Goal: Information Seeking & Learning: Learn about a topic

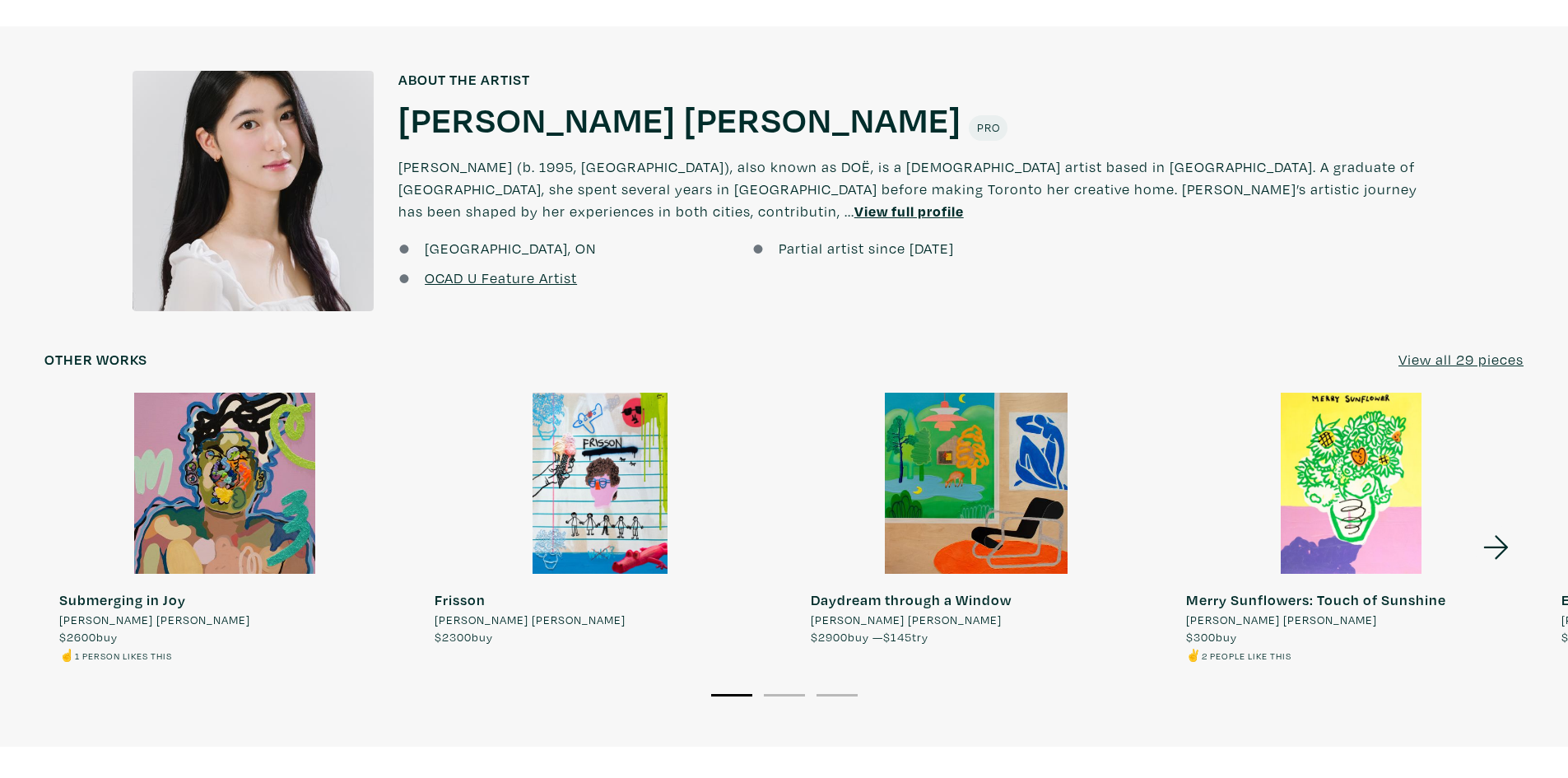
scroll to position [1399, 0]
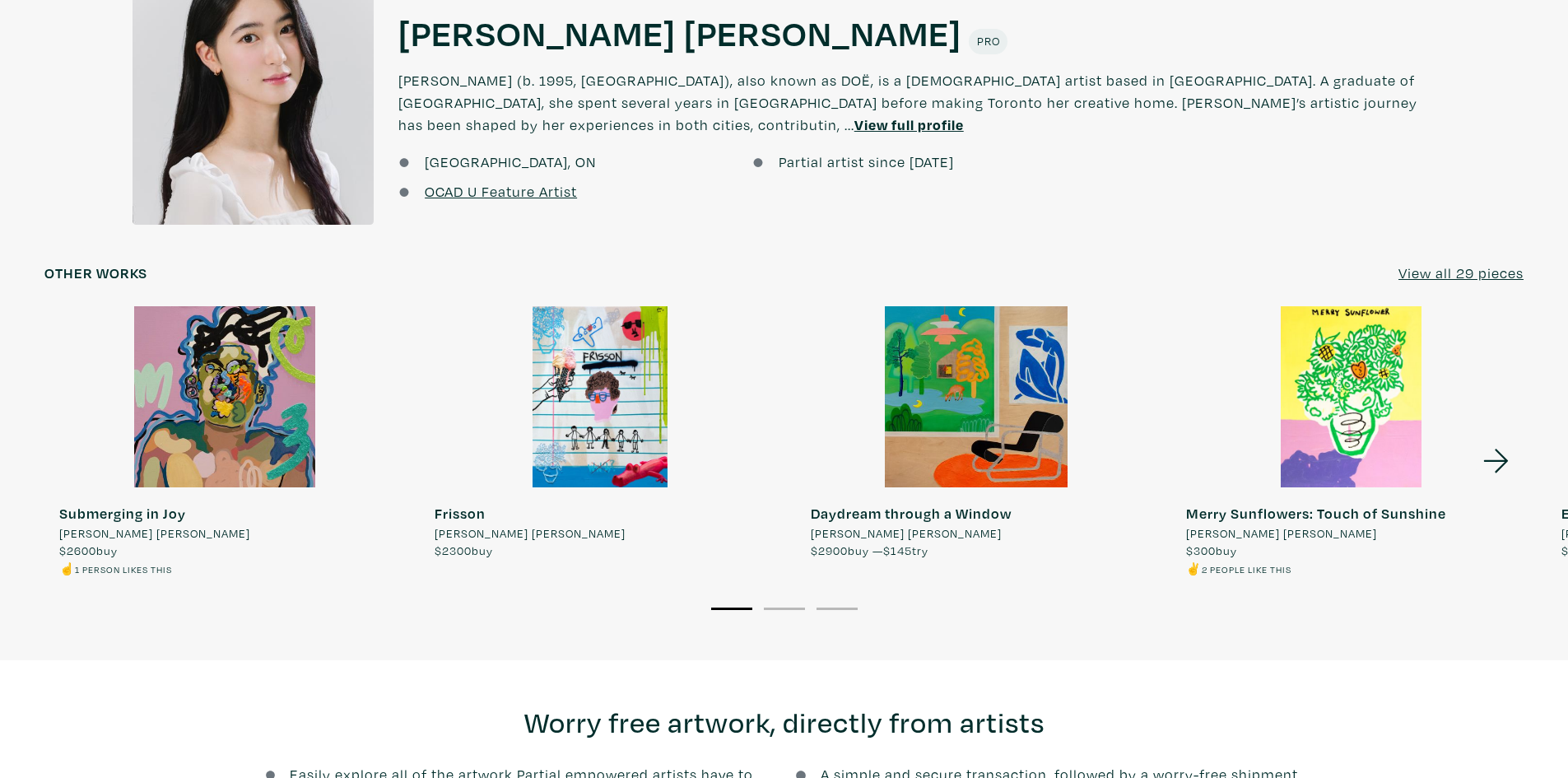
click at [1485, 268] on u "View all 29 pieces" at bounding box center [1461, 273] width 125 height 19
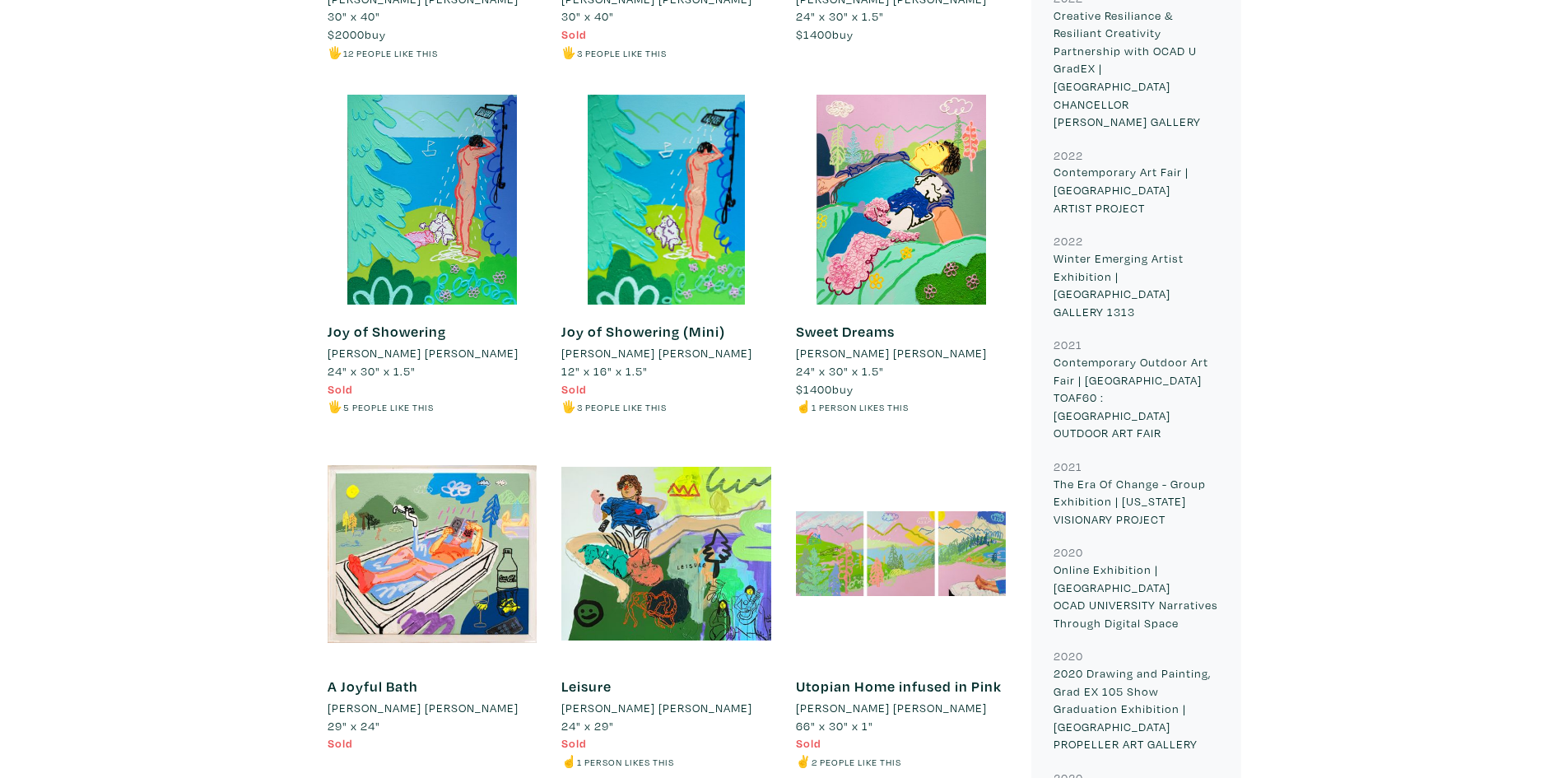
scroll to position [1987, 0]
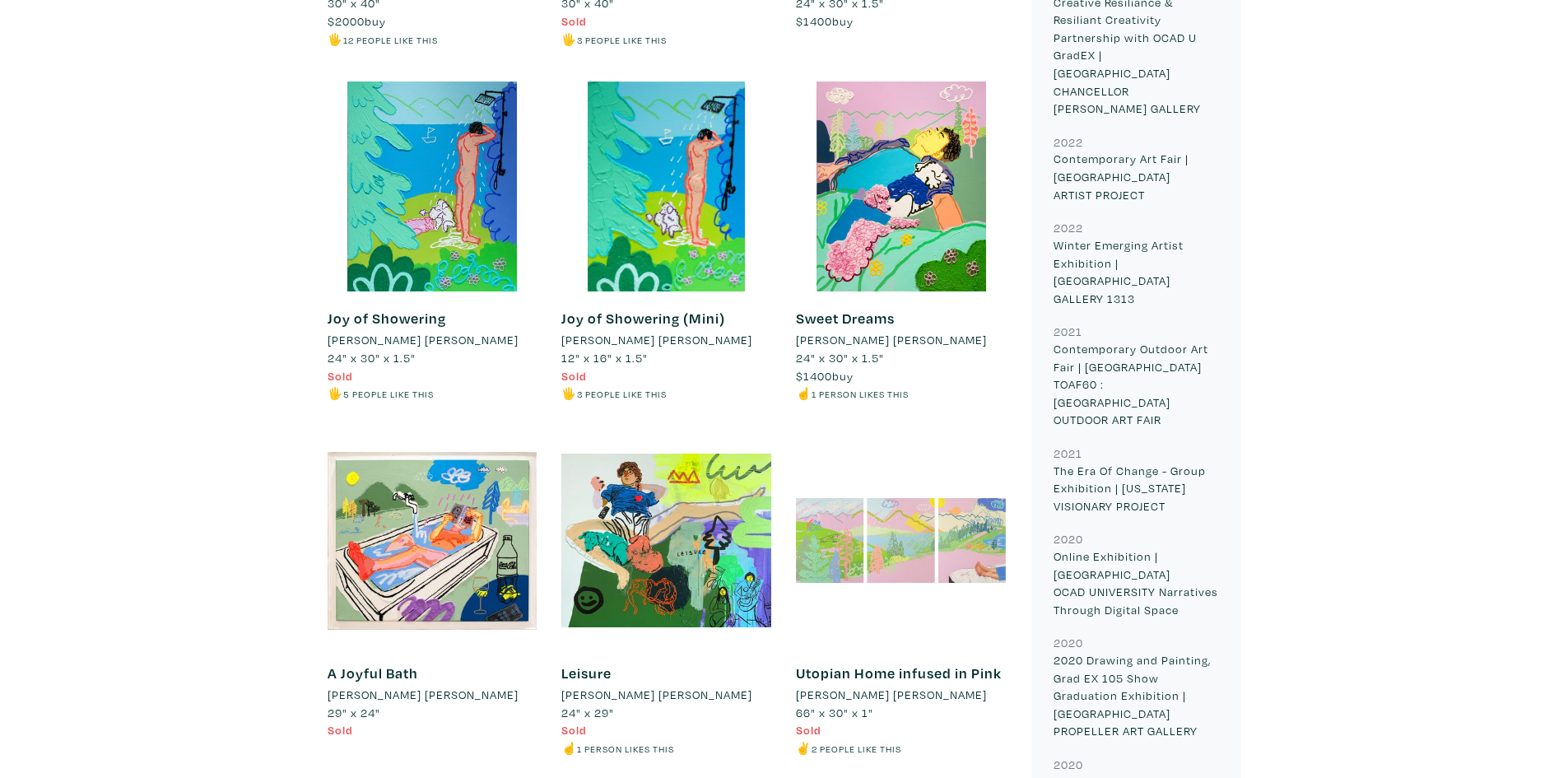
click at [916, 527] on div at bounding box center [901, 540] width 210 height 210
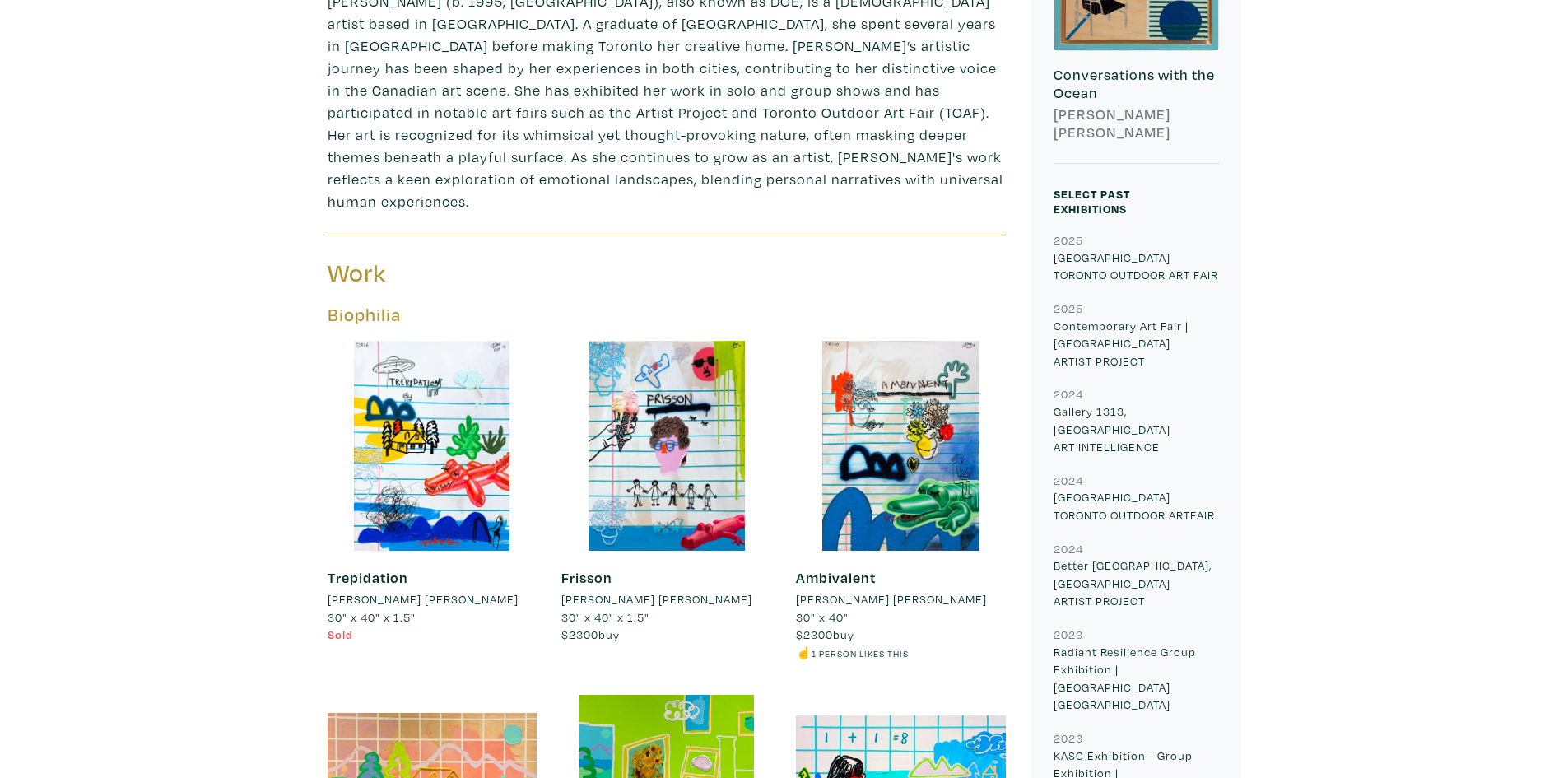
scroll to position [589, 0]
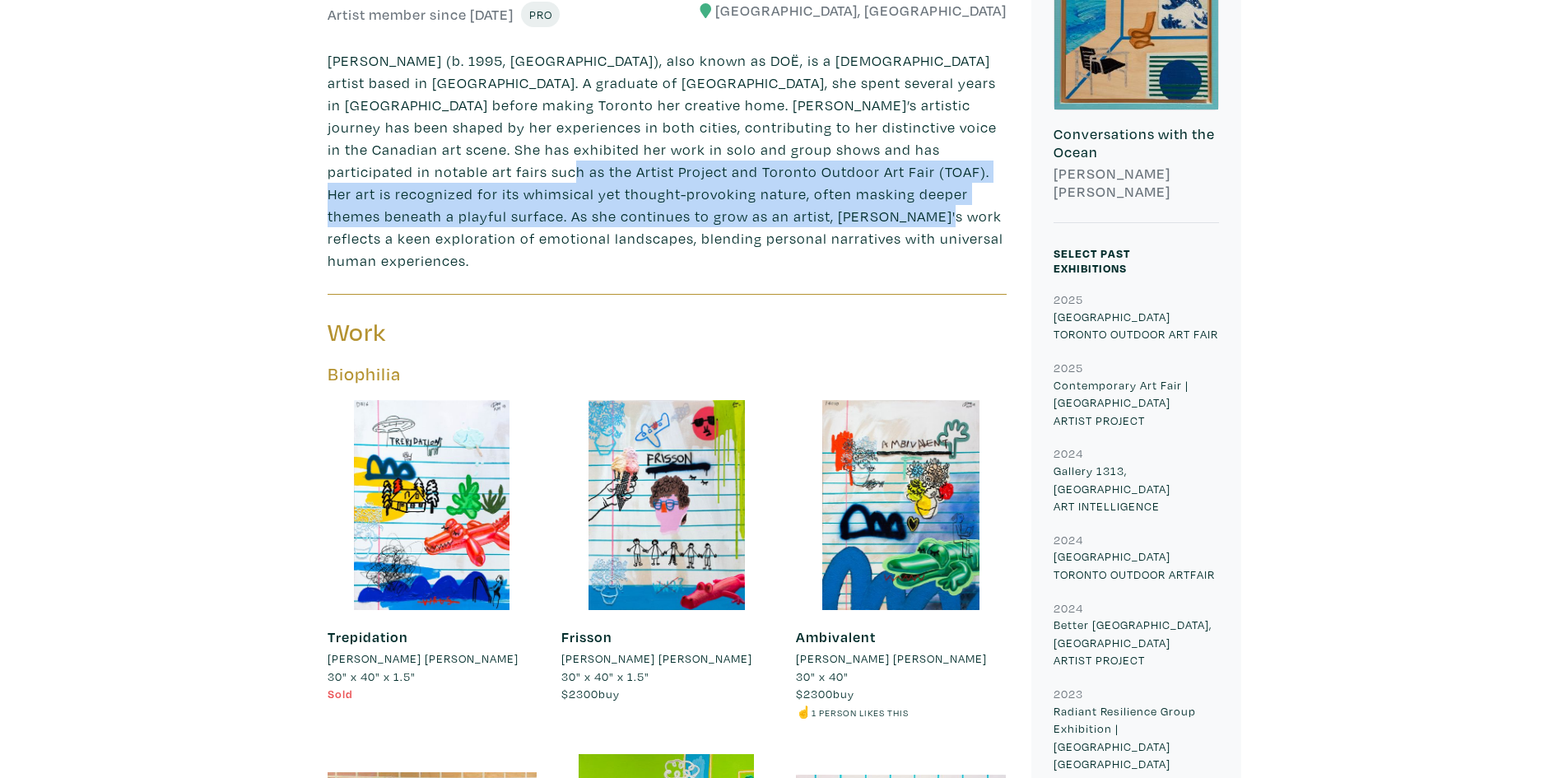
drag, startPoint x: 519, startPoint y: 194, endPoint x: 410, endPoint y: 170, distance: 111.6
click at [410, 170] on p "[PERSON_NAME] (b. 1995, [GEOGRAPHIC_DATA]), also known as DOË, is a [DEMOGRAPHI…" at bounding box center [666, 161] width 679 height 222
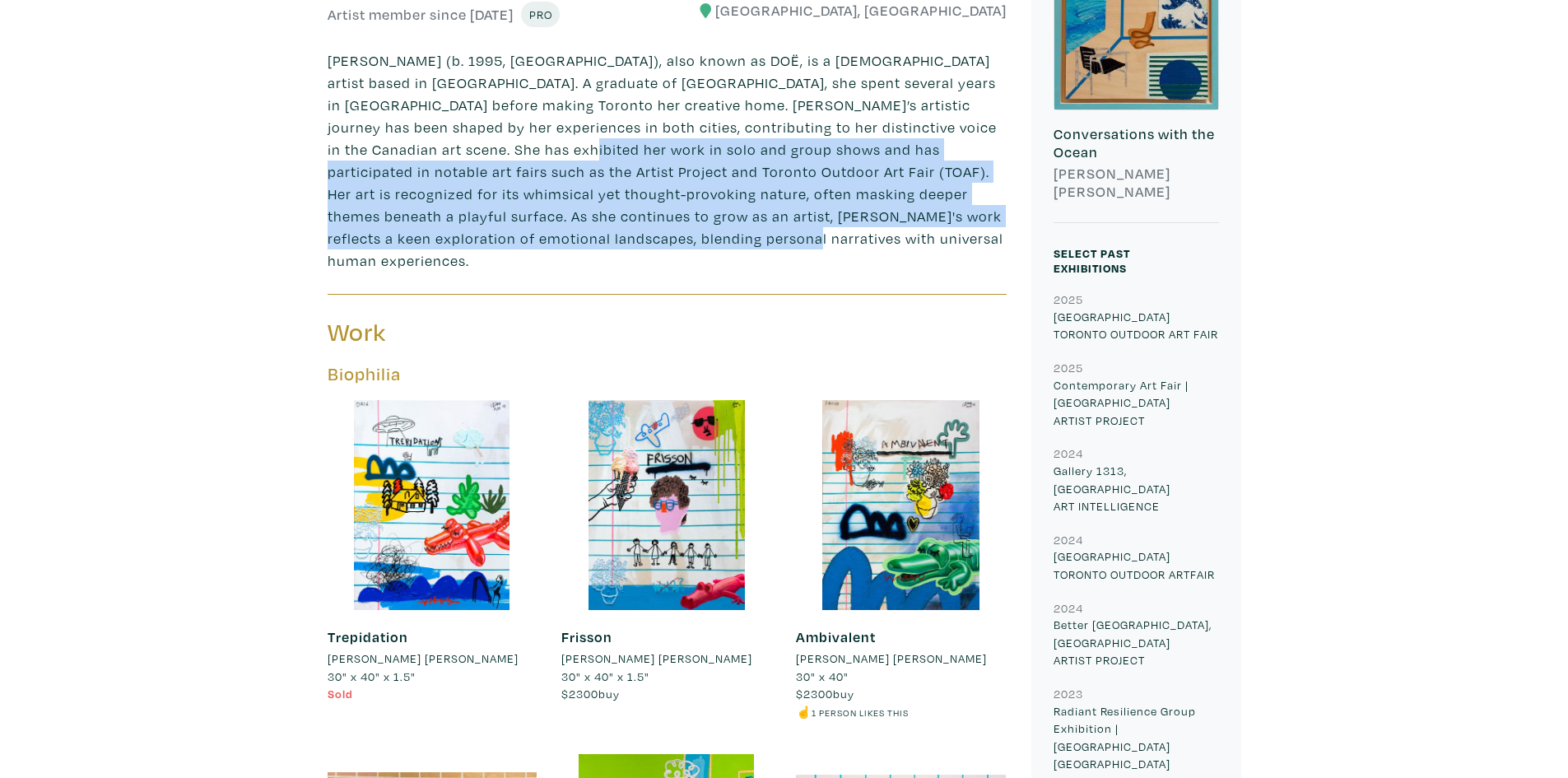
drag, startPoint x: 645, startPoint y: 247, endPoint x: 490, endPoint y: 151, distance: 182.3
click at [490, 151] on p "[PERSON_NAME] (b. 1995, [GEOGRAPHIC_DATA]), also known as DOË, is a [DEMOGRAPHI…" at bounding box center [666, 161] width 679 height 222
click at [489, 150] on p "[PERSON_NAME] (b. 1995, [GEOGRAPHIC_DATA]), also known as DOË, is a [DEMOGRAPHI…" at bounding box center [666, 161] width 679 height 222
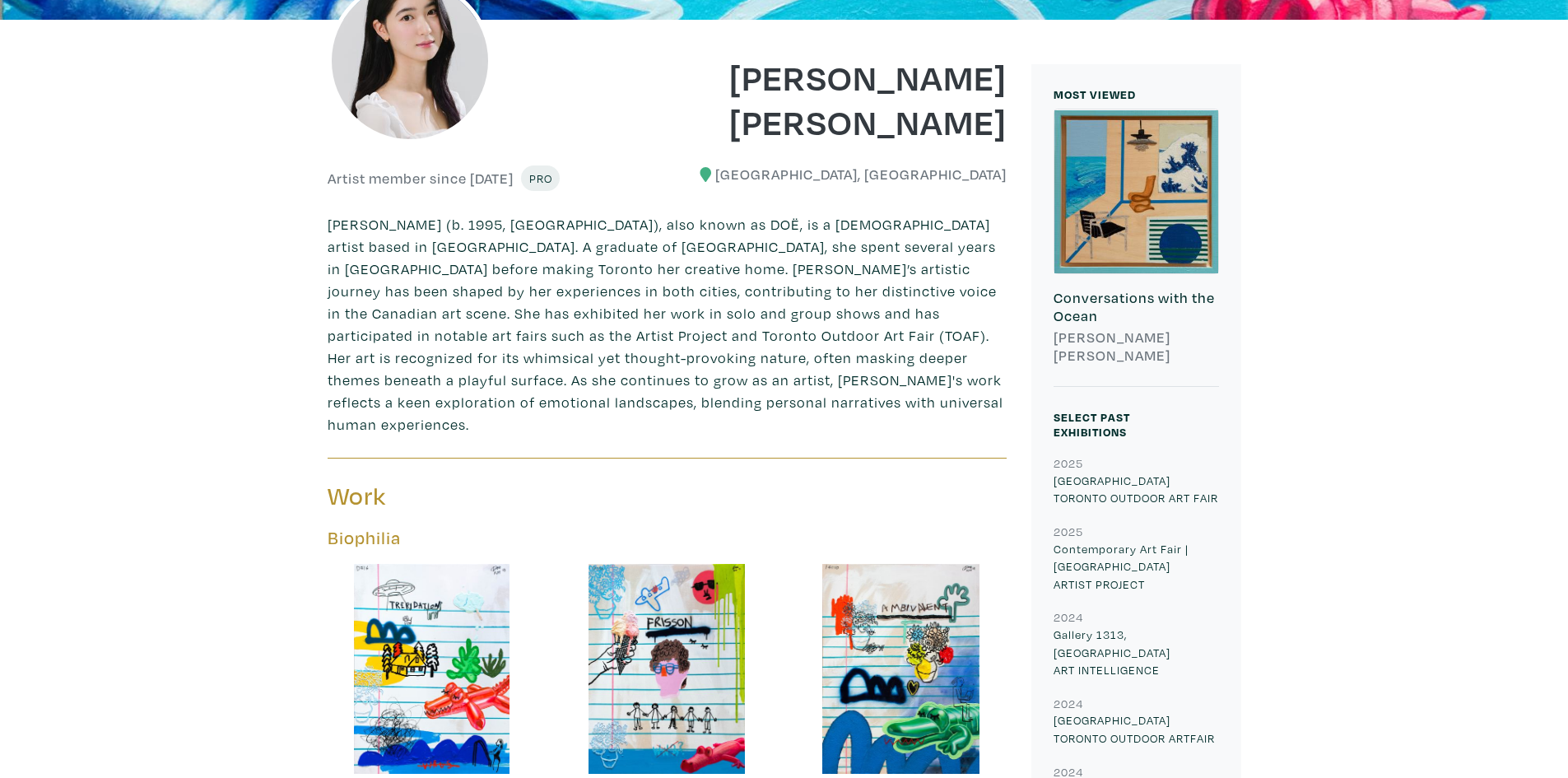
scroll to position [177, 0]
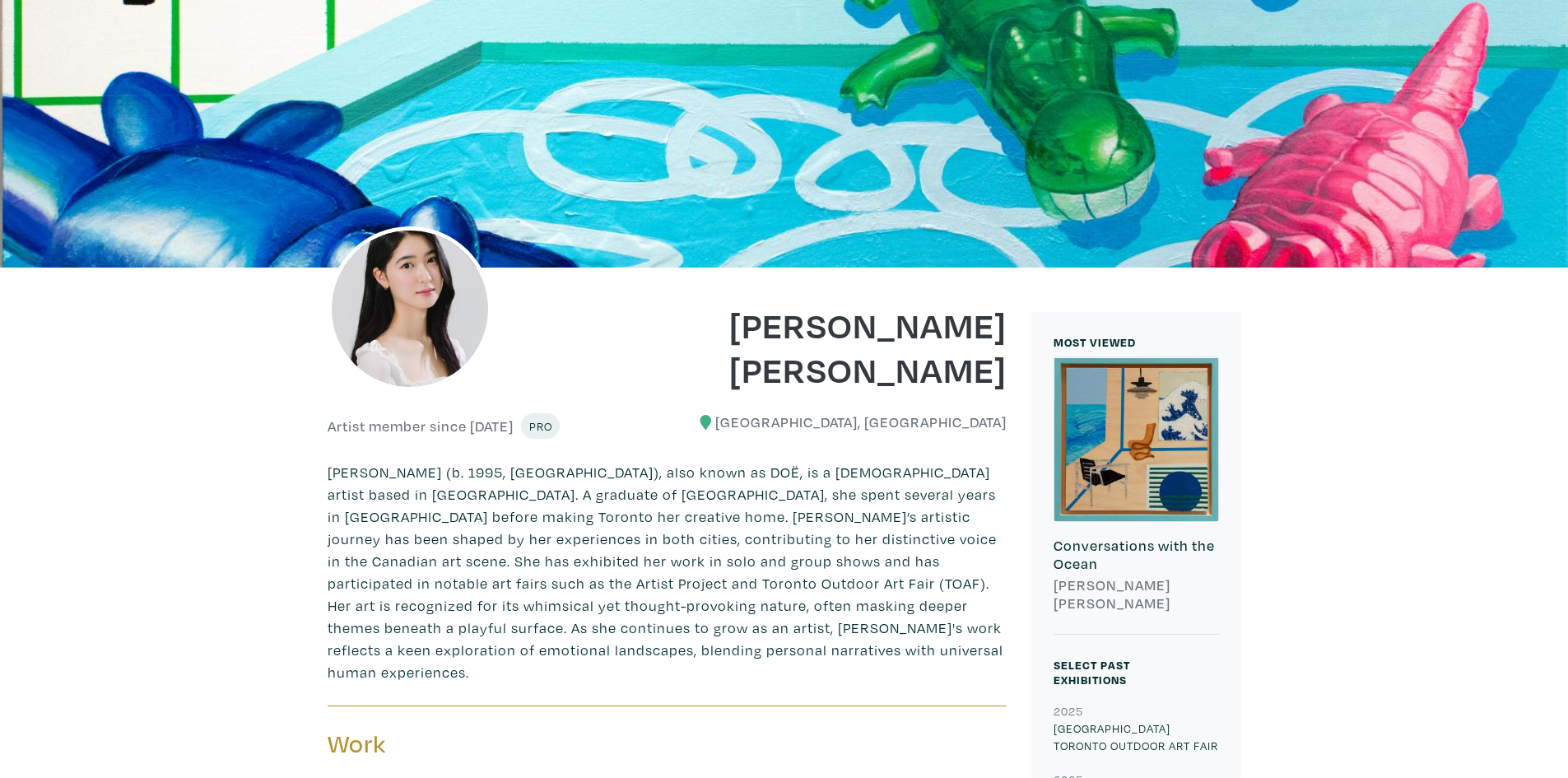
click at [1119, 410] on div at bounding box center [1136, 438] width 164 height 164
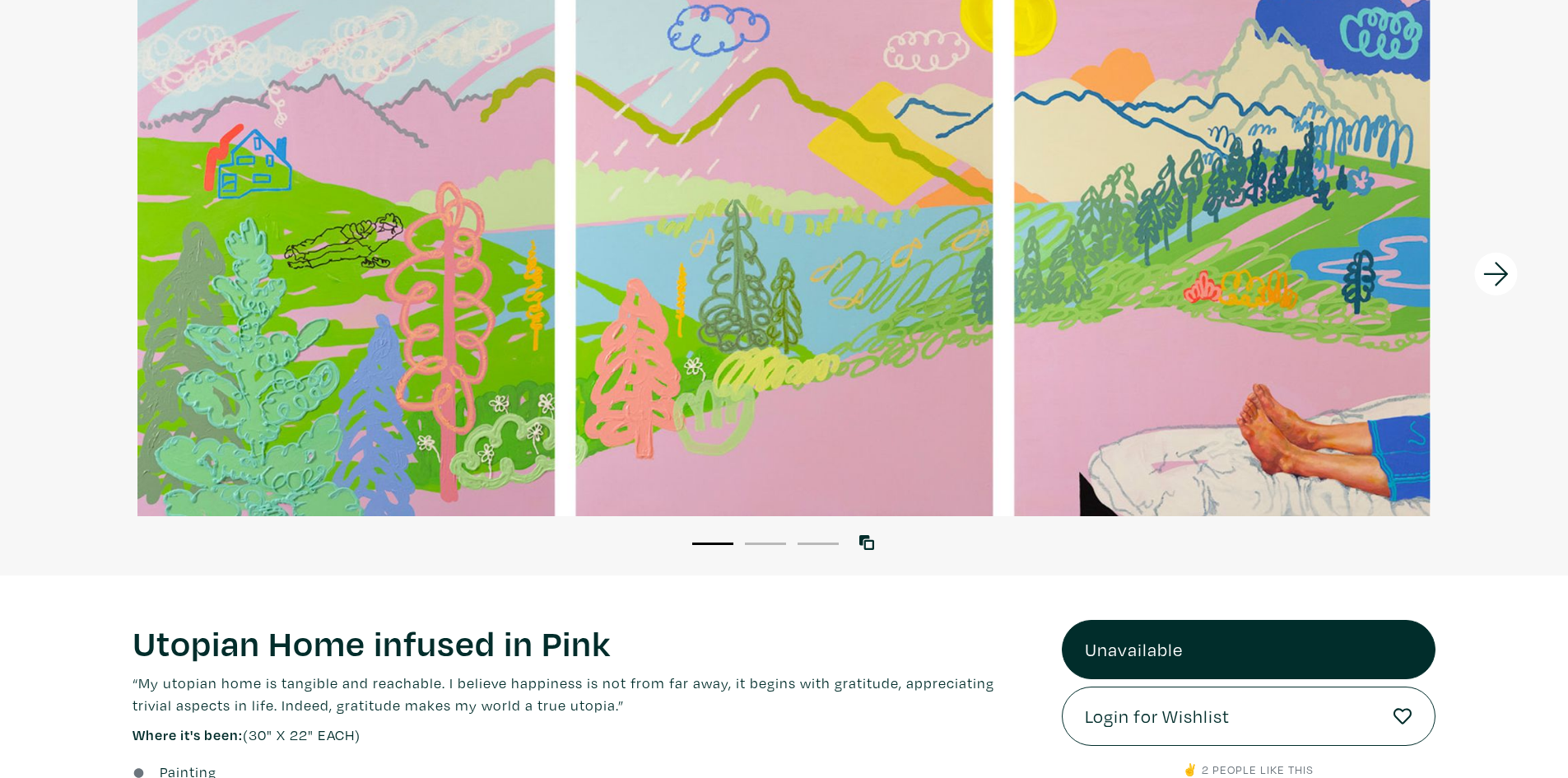
scroll to position [411, 0]
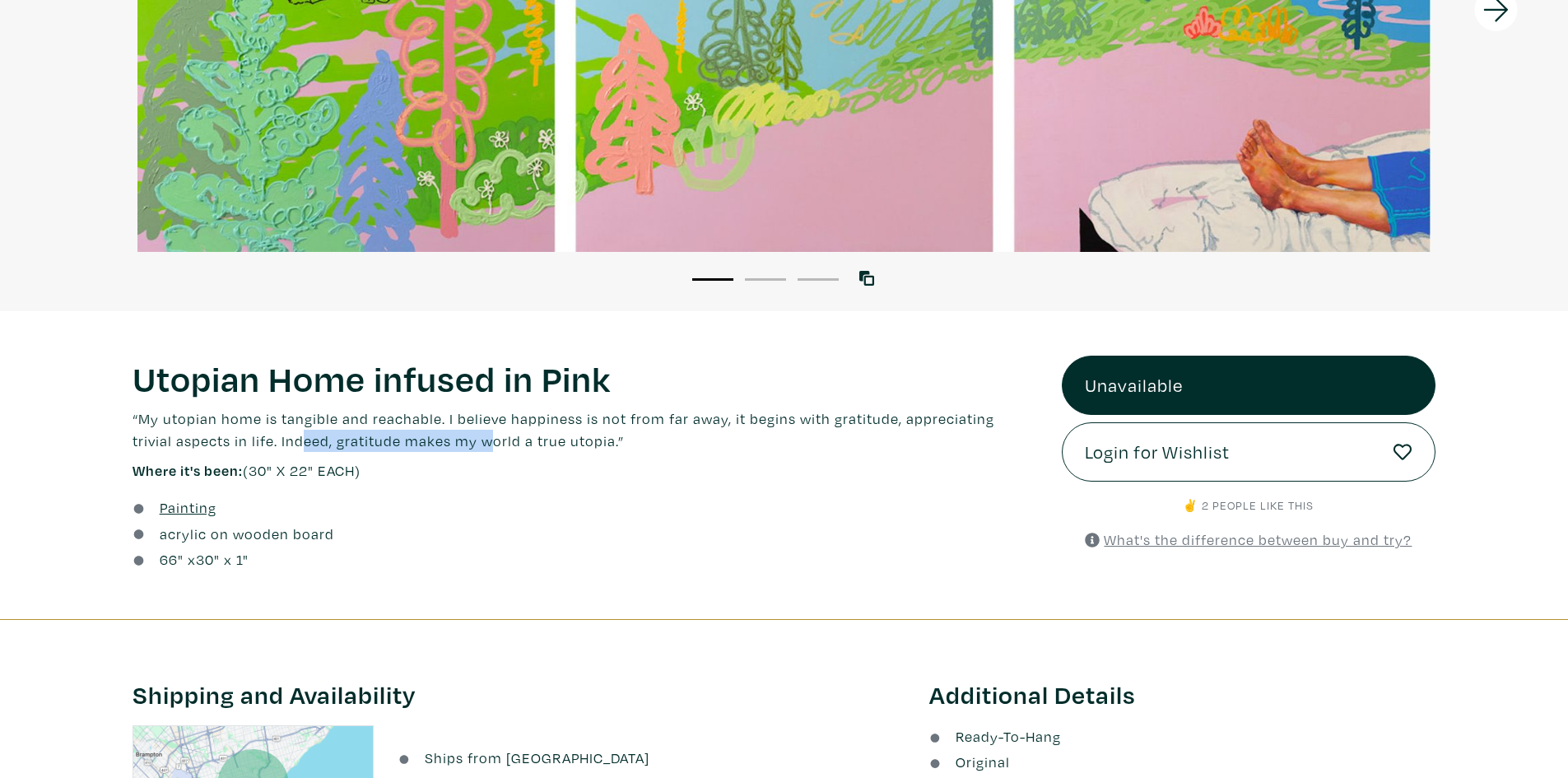
drag, startPoint x: 408, startPoint y: 429, endPoint x: 260, endPoint y: 434, distance: 148.1
click at [260, 434] on p "“My utopian home is tangible and reachable. I believe happiness is not from far…" at bounding box center [585, 429] width 905 height 45
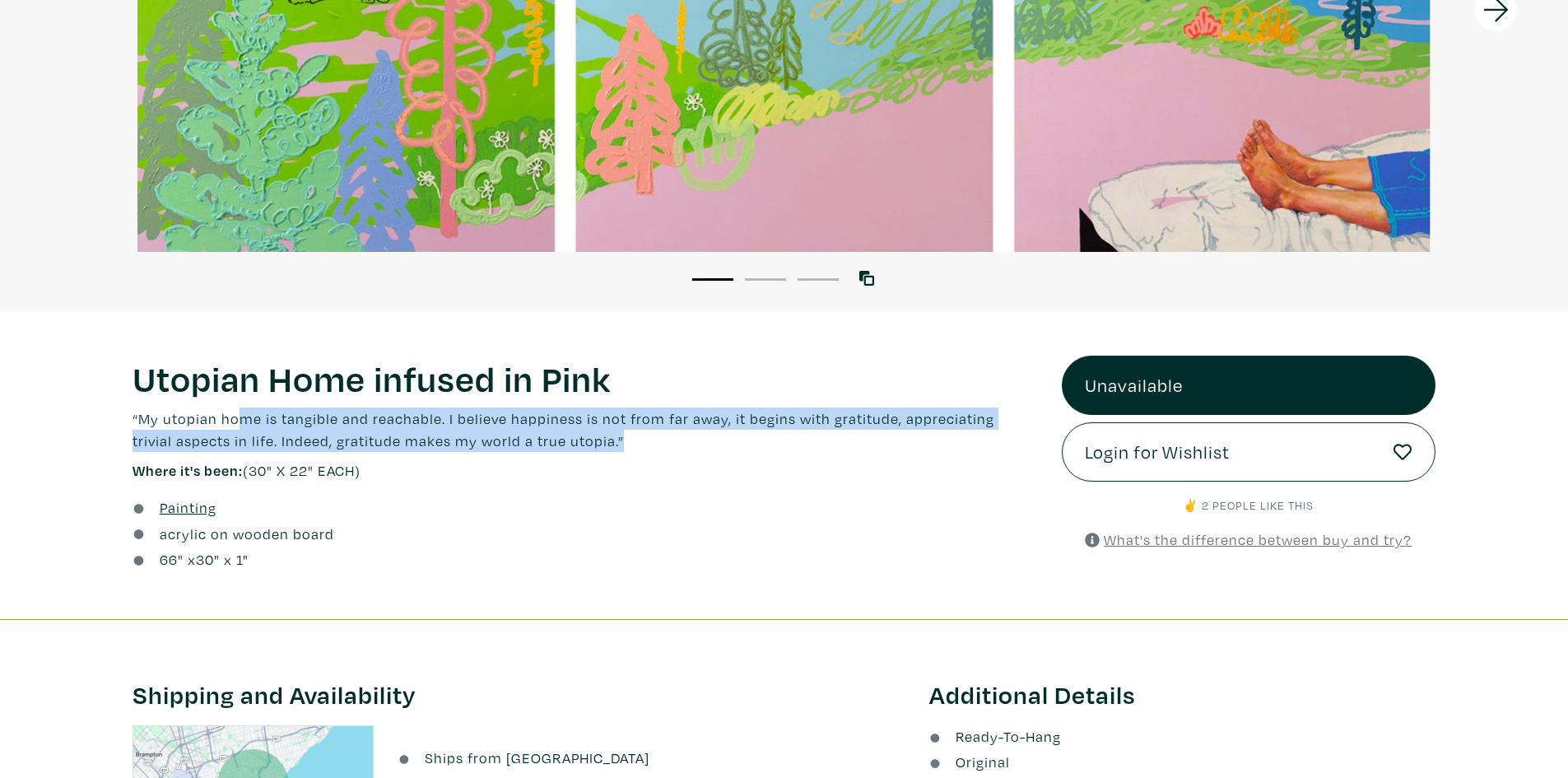
drag, startPoint x: 395, startPoint y: 409, endPoint x: 627, endPoint y: 434, distance: 233.3
click at [627, 434] on p "“My utopian home is tangible and reachable. I believe happiness is not from far…" at bounding box center [585, 429] width 905 height 45
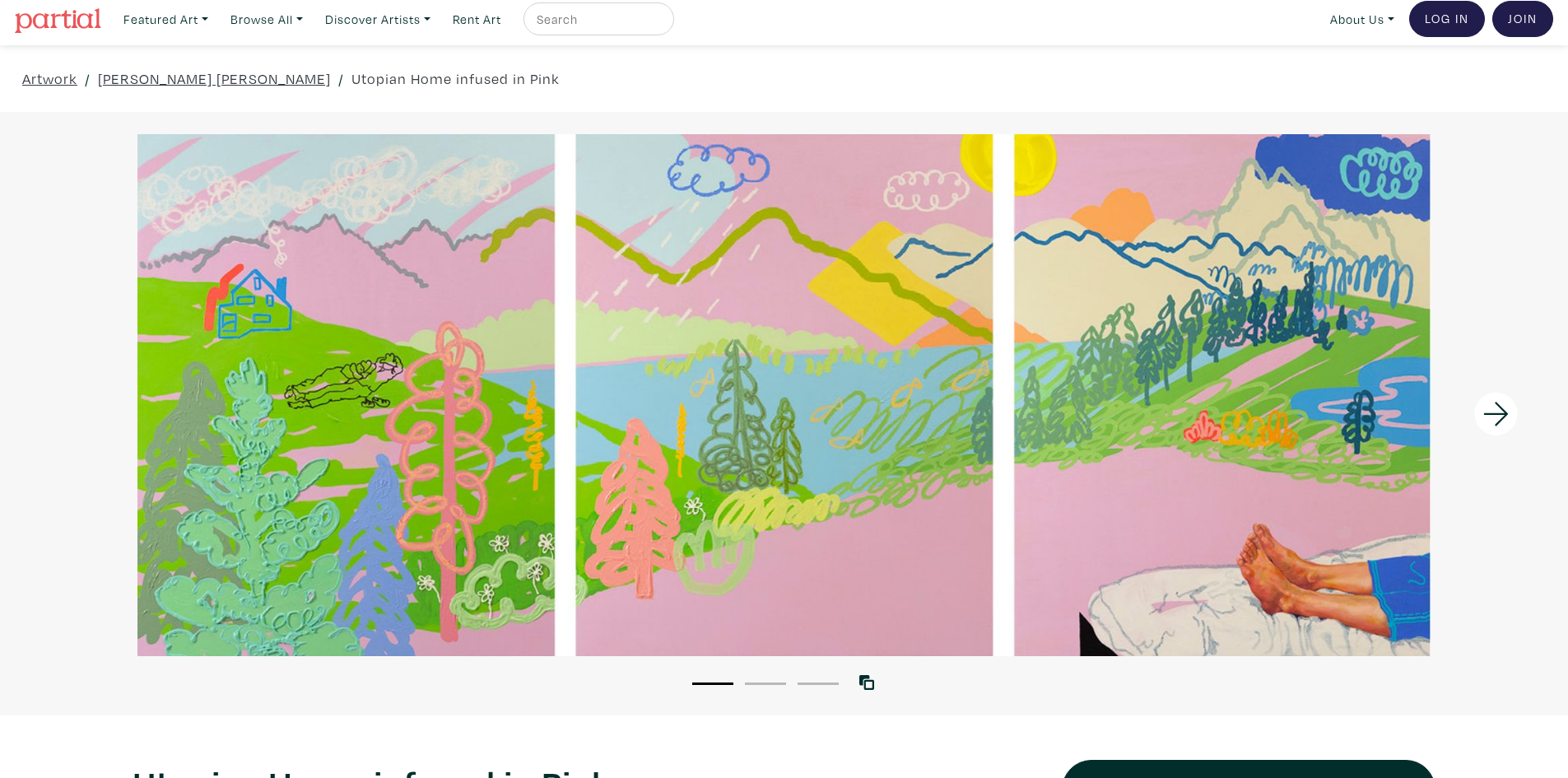
scroll to position [0, 0]
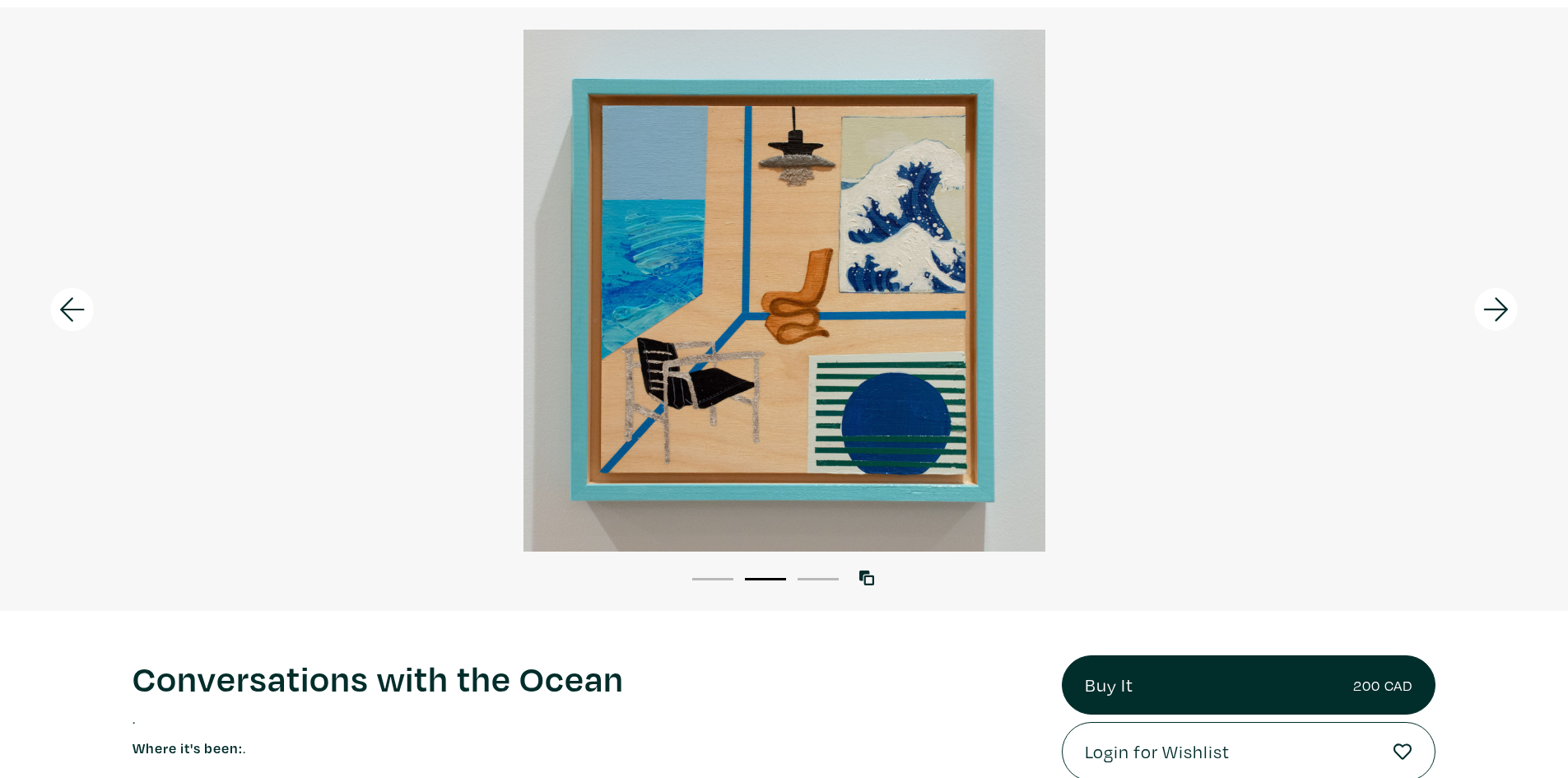
scroll to position [82, 0]
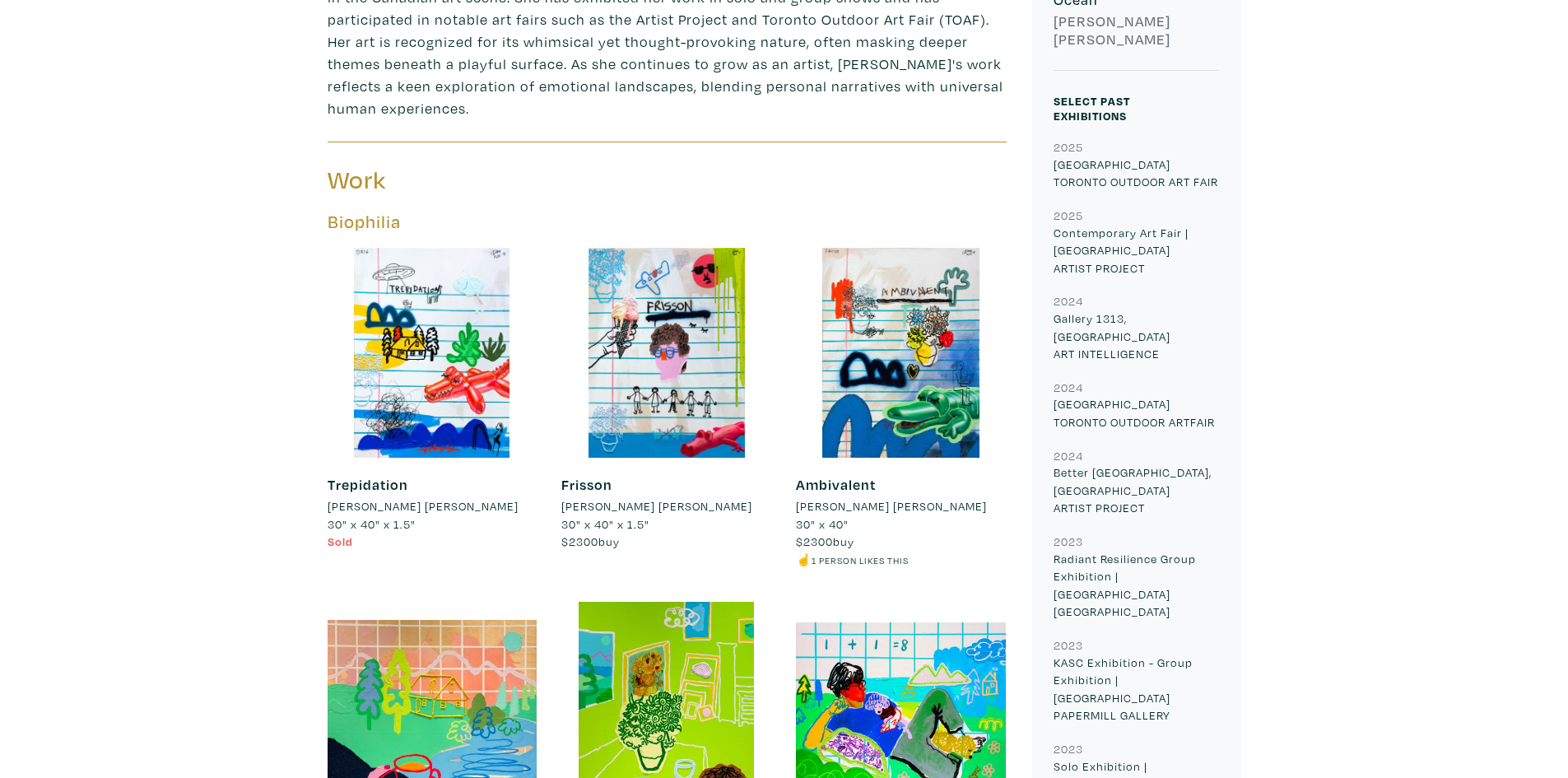
scroll to position [247, 0]
